Goal: Task Accomplishment & Management: Manage account settings

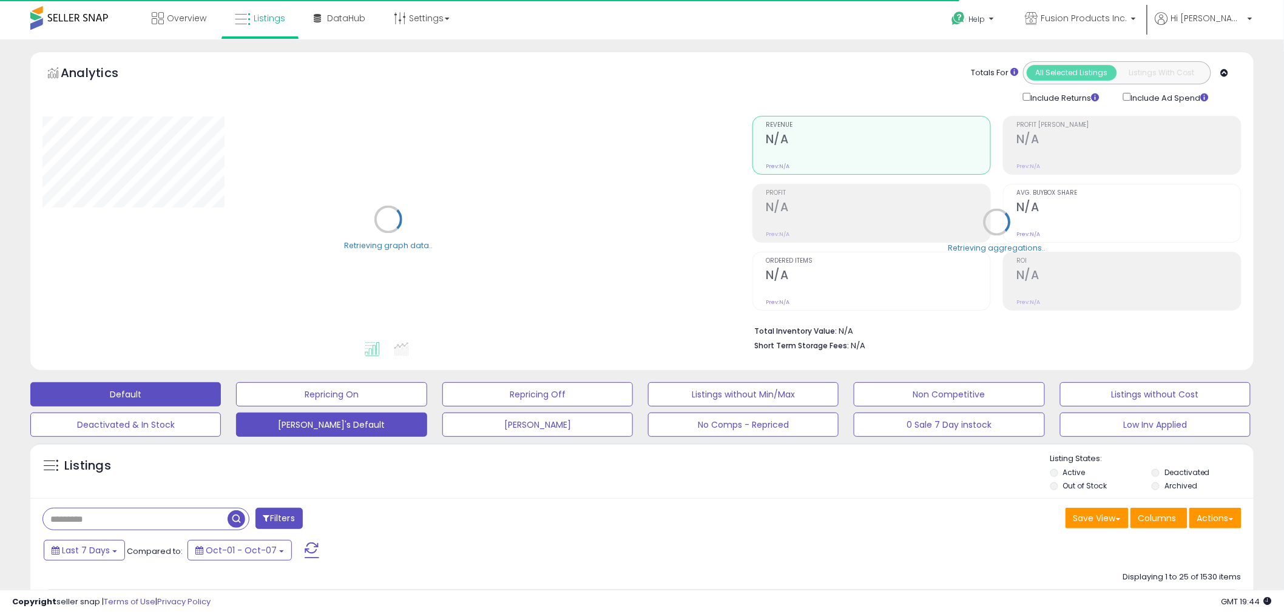
click at [318, 428] on button "[PERSON_NAME]'s Default" at bounding box center [331, 424] width 190 height 24
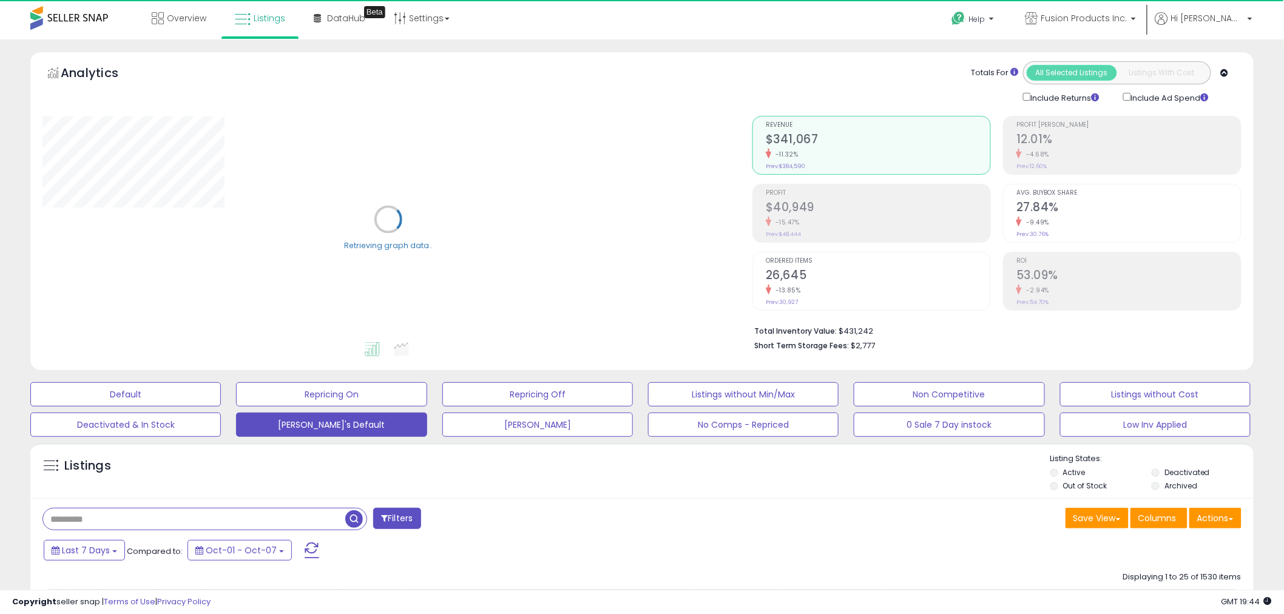
paste input "**********"
type input "**********"
click at [352, 519] on span "button" at bounding box center [354, 519] width 18 height 18
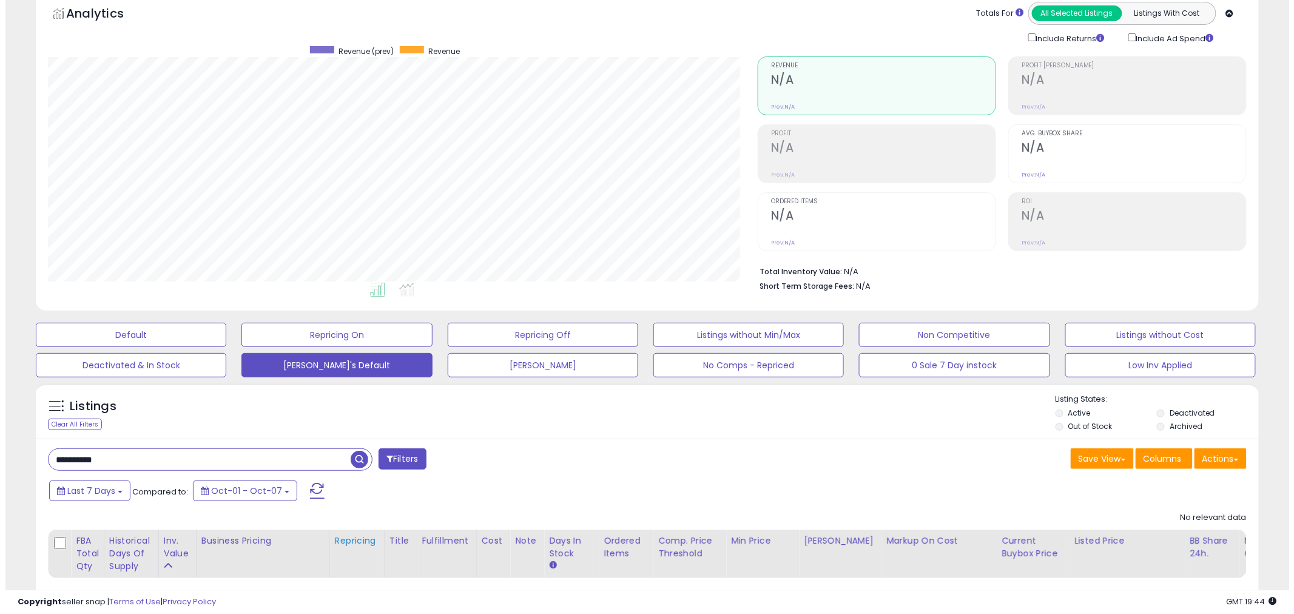
scroll to position [128, 0]
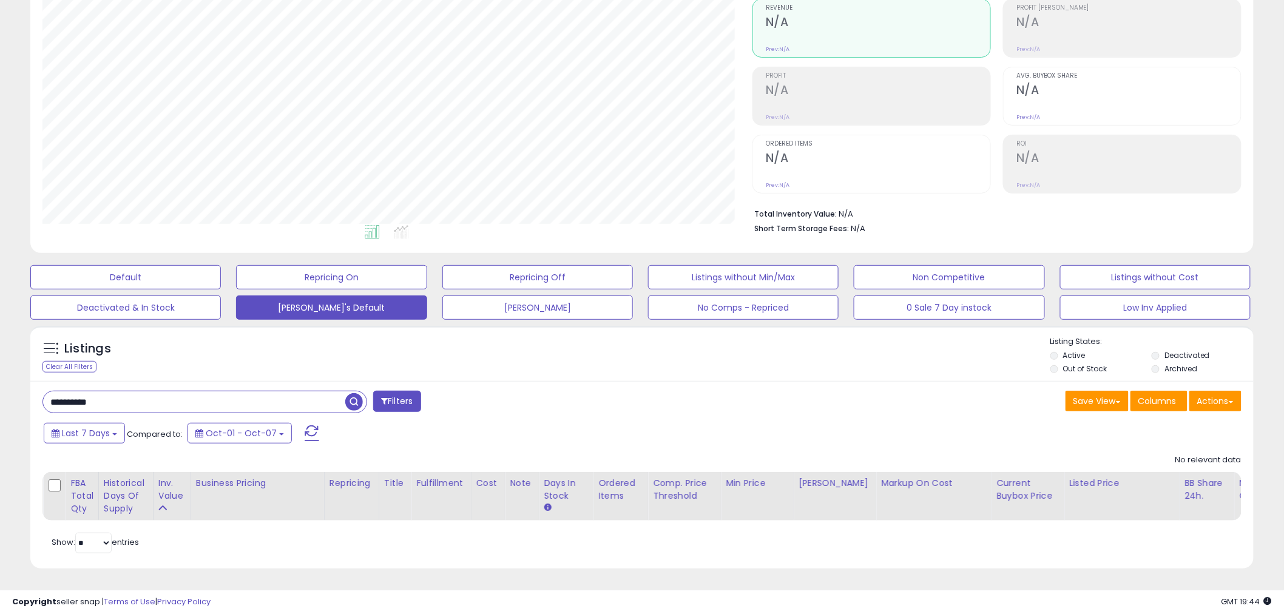
click at [1202, 350] on label "Deactivated" at bounding box center [1186, 355] width 45 height 10
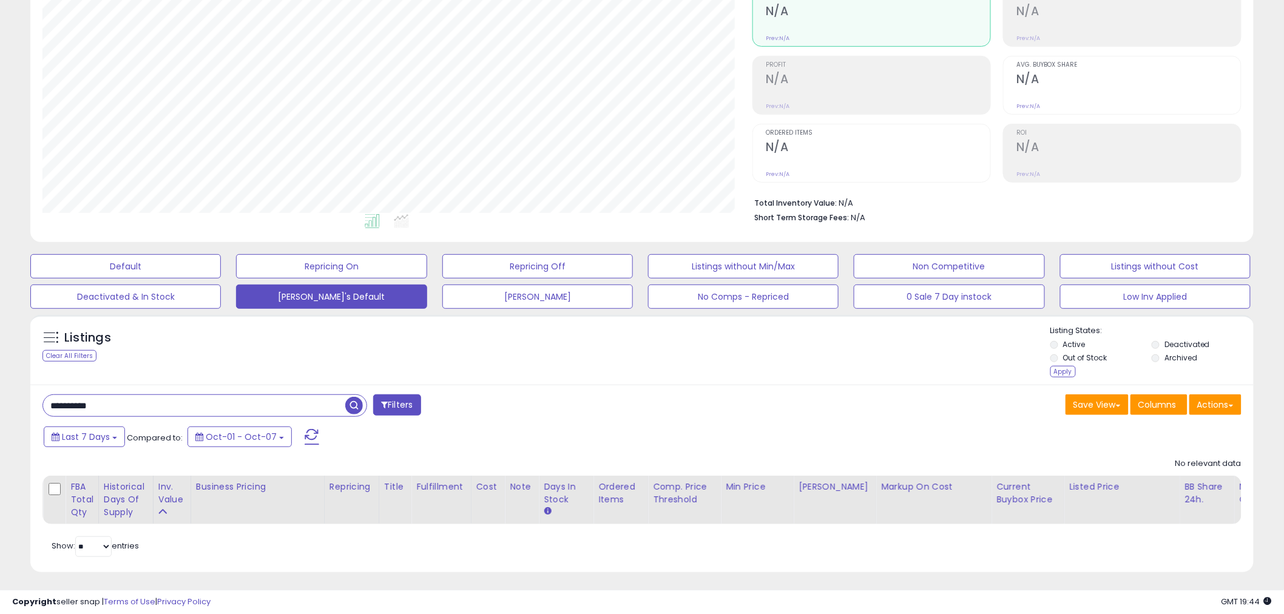
click at [1043, 371] on div "Listings Clear All Filters Listing States:" at bounding box center [641, 353] width 1223 height 56
click at [1063, 372] on div "Apply" at bounding box center [1062, 372] width 25 height 12
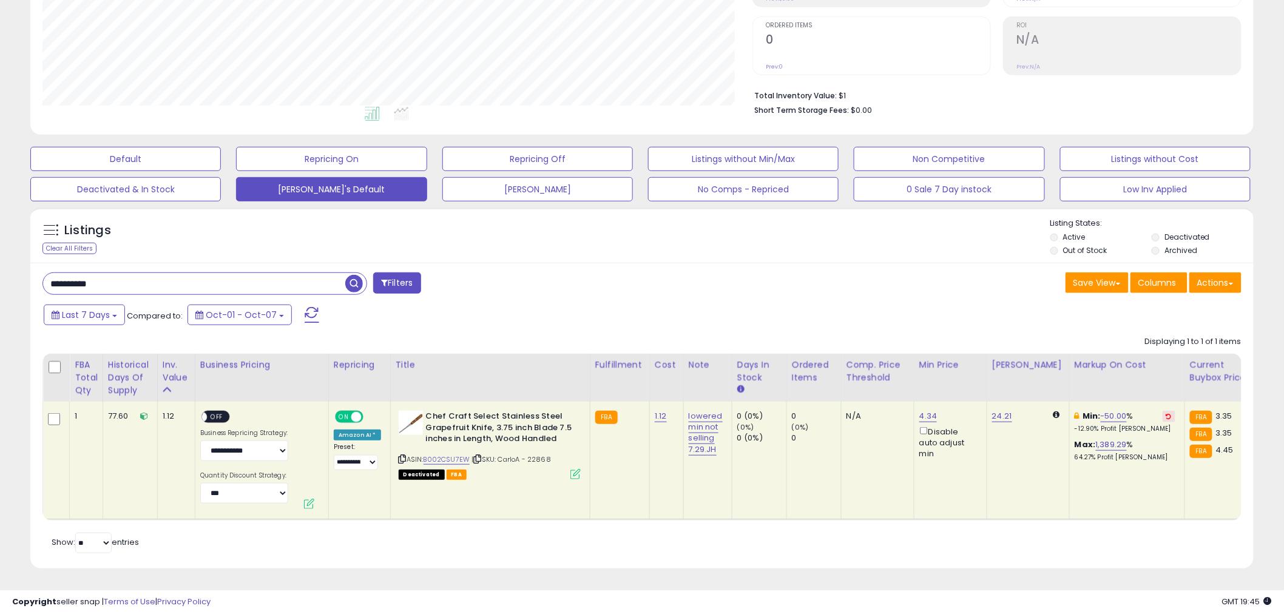
scroll to position [249, 710]
click at [459, 454] on link "B002CSU7EW" at bounding box center [446, 459] width 47 height 10
click at [402, 456] on icon at bounding box center [403, 459] width 8 height 7
click at [923, 410] on link "4.34" at bounding box center [928, 416] width 18 height 12
drag, startPoint x: 793, startPoint y: 366, endPoint x: 816, endPoint y: 358, distance: 24.4
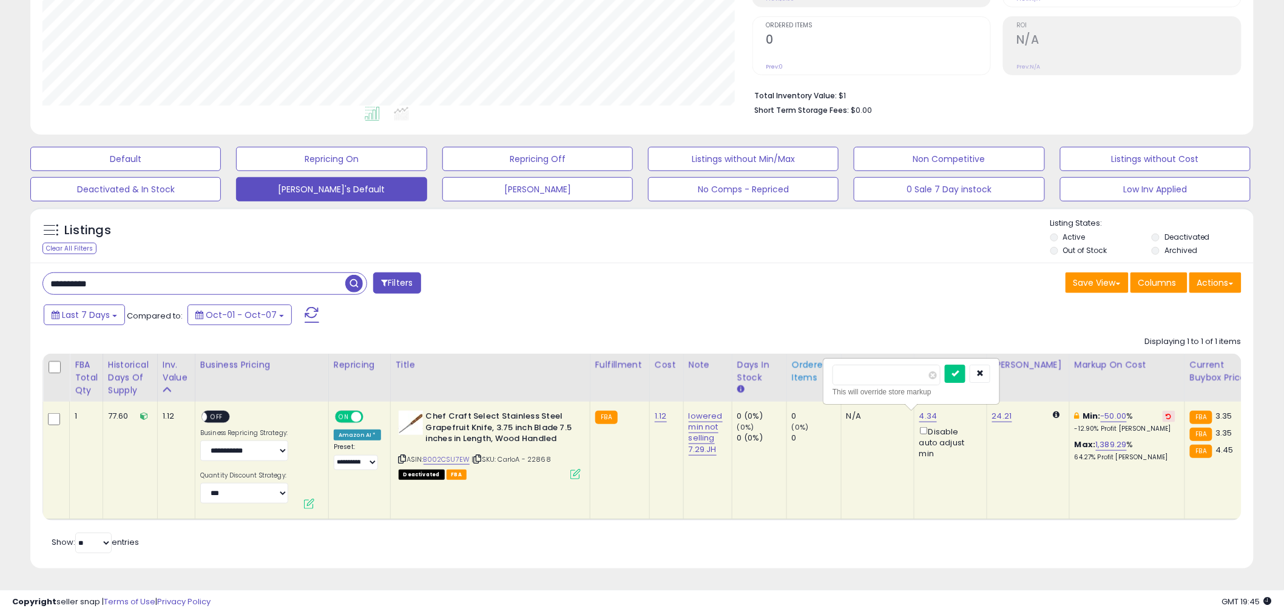
click at [777, 366] on table "FBA Total Qty Historical Days Of Supply Inv. value" at bounding box center [1010, 437] width 1937 height 167
type input "****"
click button "submit" at bounding box center [954, 374] width 21 height 18
click at [992, 410] on link "24.21" at bounding box center [1002, 416] width 20 height 12
drag, startPoint x: 969, startPoint y: 369, endPoint x: 929, endPoint y: 349, distance: 44.5
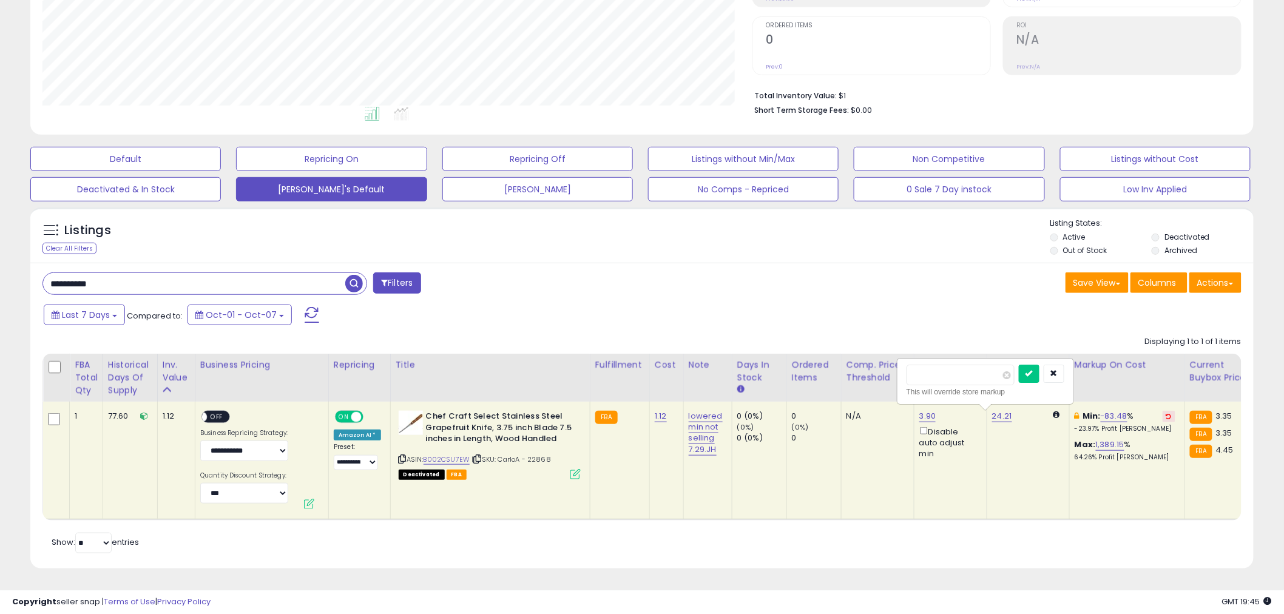
click at [857, 362] on table "FBA Total Qty Historical Days Of Supply Inv. value" at bounding box center [1010, 437] width 1937 height 167
type input "****"
click button "submit" at bounding box center [1028, 374] width 21 height 18
